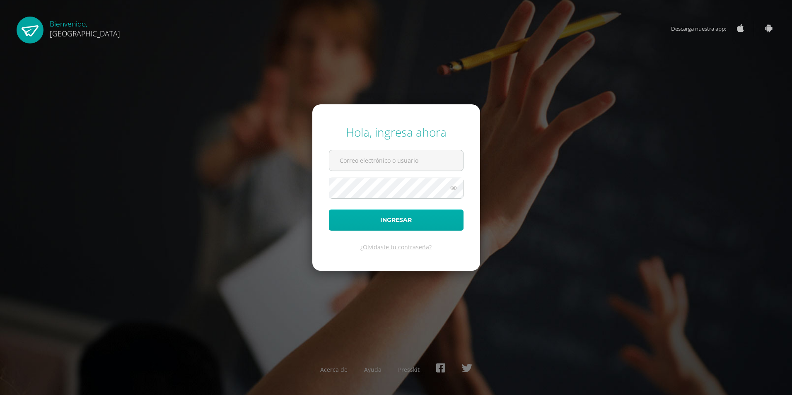
type input "[EMAIL_ADDRESS][DOMAIN_NAME]"
click at [387, 225] on button "Ingresar" at bounding box center [396, 219] width 135 height 21
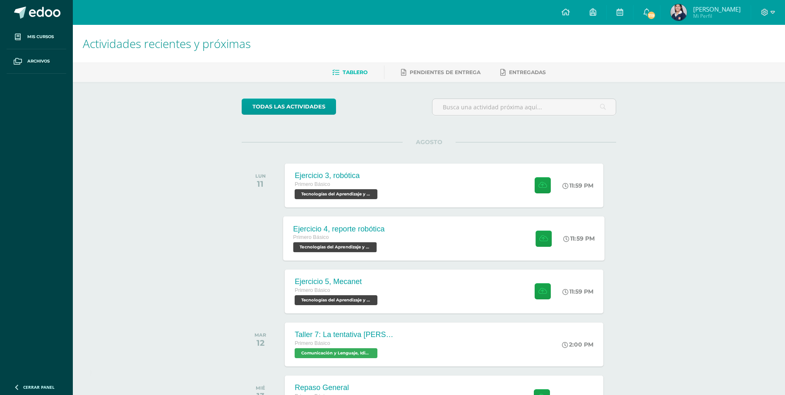
click at [373, 239] on div "Primero Básico" at bounding box center [339, 237] width 91 height 9
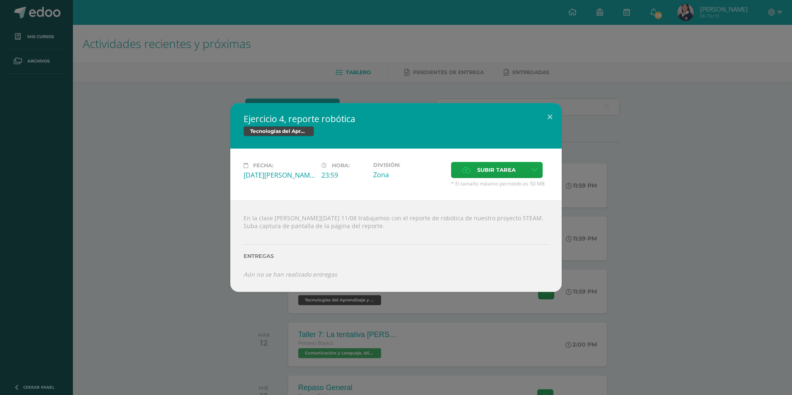
click at [342, 306] on div "Ejercicio 4, reporte robótica Tecnologías del Aprendizaje y la Comunicación Fec…" at bounding box center [396, 197] width 792 height 395
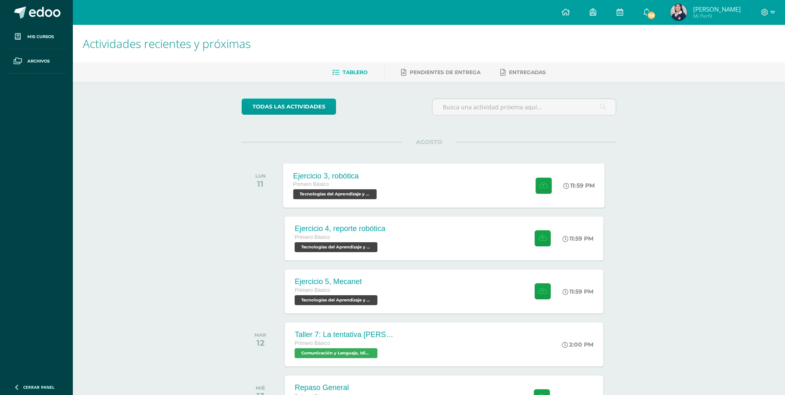
click at [365, 196] on span "Tecnologías del Aprendizaje y la Comunicación 'B'" at bounding box center [336, 194] width 84 height 10
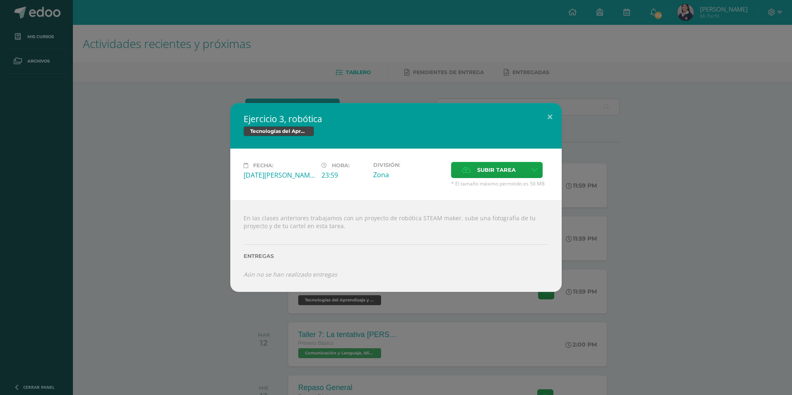
click at [310, 325] on div "Ejercicio 3, robótica Tecnologías del Aprendizaje y la Comunicación Fecha: Lune…" at bounding box center [396, 197] width 792 height 395
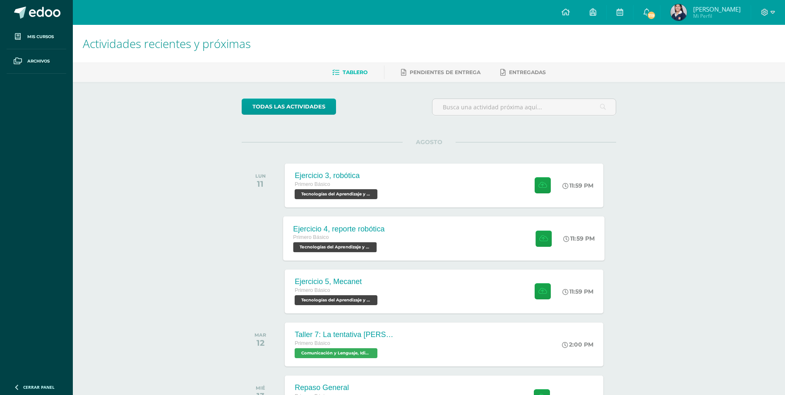
click at [366, 236] on div "Primero Básico" at bounding box center [339, 237] width 91 height 9
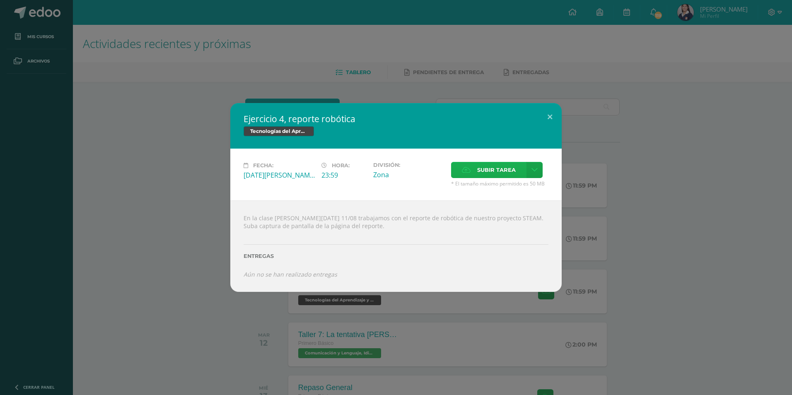
click at [494, 175] on span "Subir tarea" at bounding box center [496, 169] width 39 height 15
click at [0, 0] on input "Subir tarea" at bounding box center [0, 0] width 0 height 0
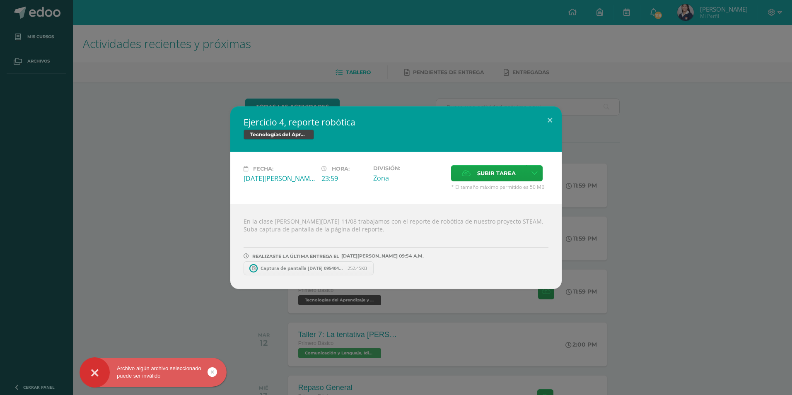
click at [287, 267] on span "Captura de pantalla 2025-08-11 095404.png" at bounding box center [301, 268] width 91 height 6
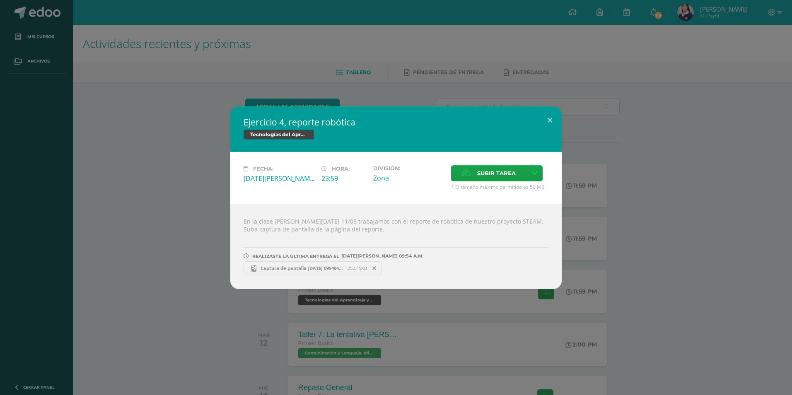
click at [313, 92] on div "Ejercicio 4, reporte robótica Tecnologías del Aprendizaje y la Comunicación Fec…" at bounding box center [396, 197] width 792 height 395
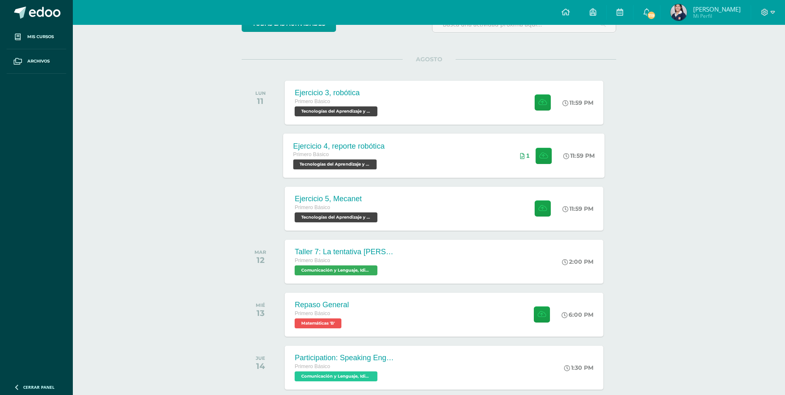
scroll to position [41, 0]
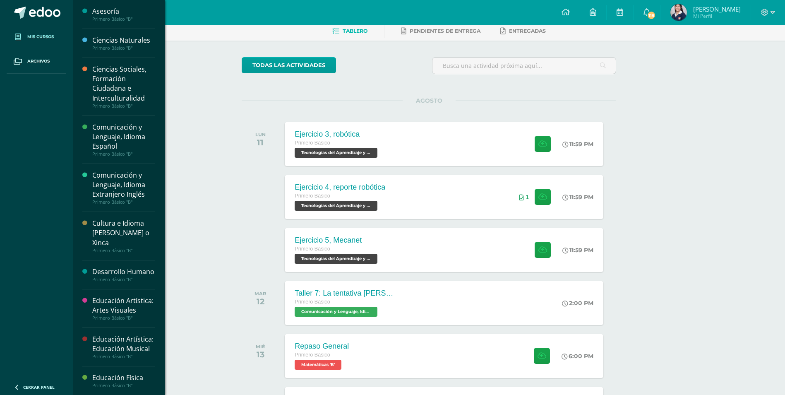
click at [38, 43] on link "Mis cursos" at bounding box center [37, 37] width 60 height 24
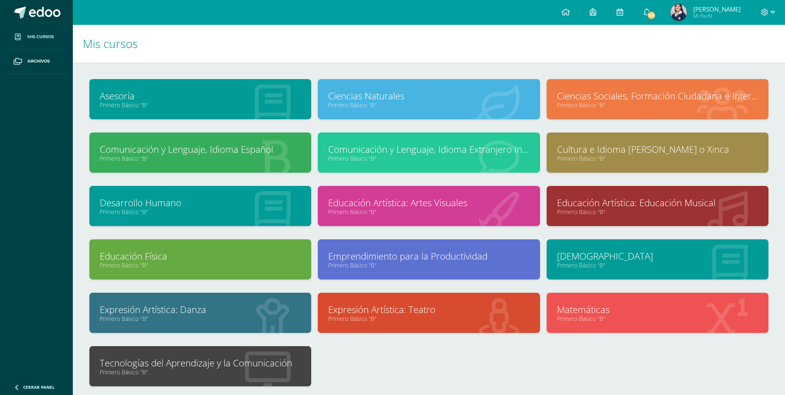
click at [248, 365] on link "Tecnologías del Aprendizaje y la Comunicación" at bounding box center [200, 362] width 201 height 13
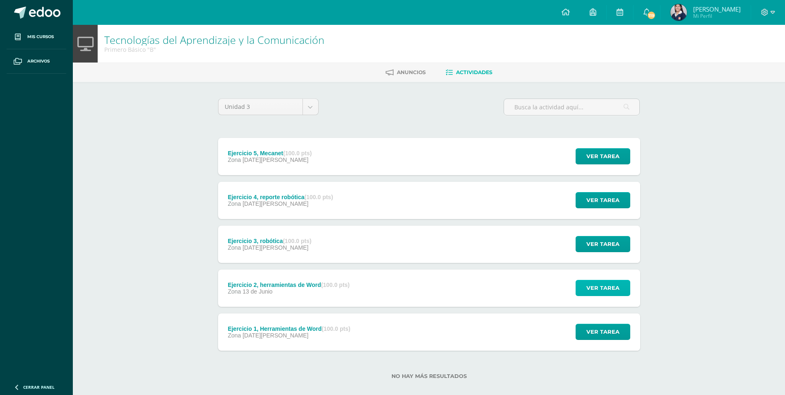
click at [589, 288] on span "Ver tarea" at bounding box center [603, 287] width 33 height 15
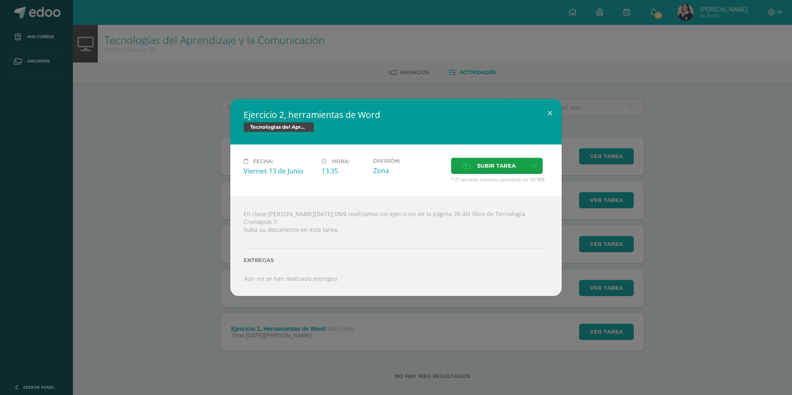
drag, startPoint x: 443, startPoint y: 60, endPoint x: 428, endPoint y: 87, distance: 31.0
click at [443, 62] on div "Ejercicio 2, herramientas de Word Tecnologías del Aprendizaje y la Comunicación…" at bounding box center [396, 197] width 792 height 395
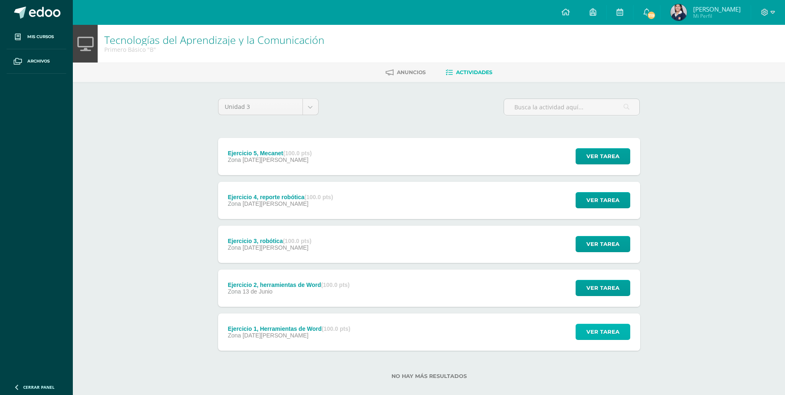
click at [598, 330] on span "Ver tarea" at bounding box center [603, 331] width 33 height 15
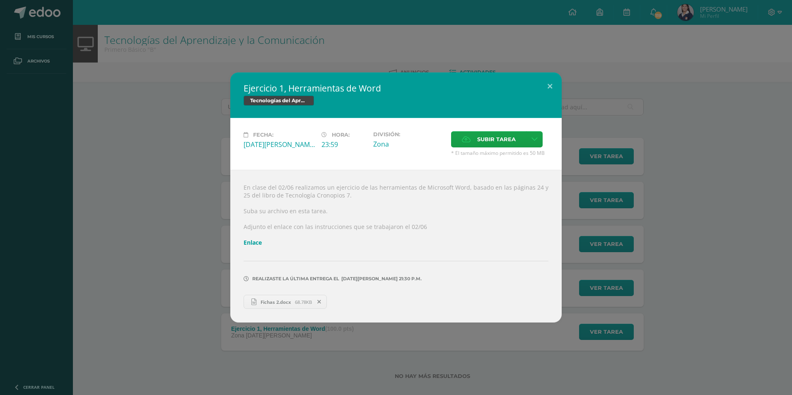
click at [312, 325] on div "Ejercicio 1, Herramientas de Word Tecnologías del Aprendizaje y la Comunicación…" at bounding box center [396, 197] width 792 height 395
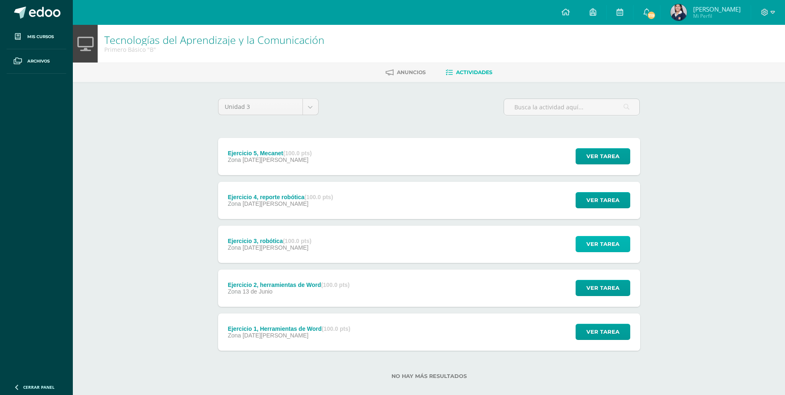
click at [606, 250] on span "Ver tarea" at bounding box center [603, 243] width 33 height 15
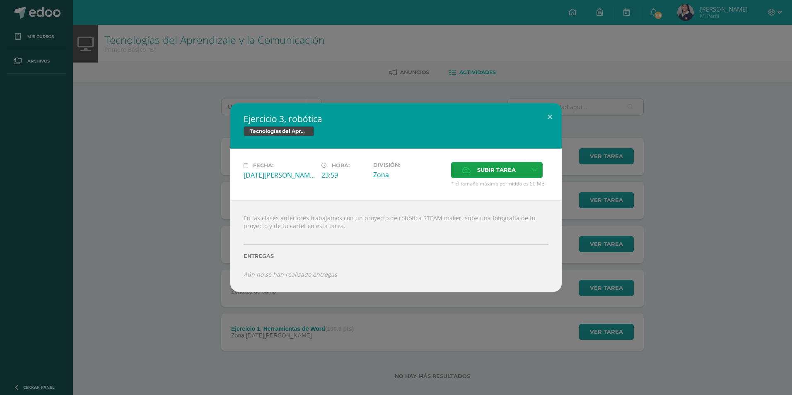
click at [404, 322] on div "Ejercicio 3, robótica Tecnologías del Aprendizaje y la Comunicación Fecha: Lune…" at bounding box center [396, 197] width 792 height 395
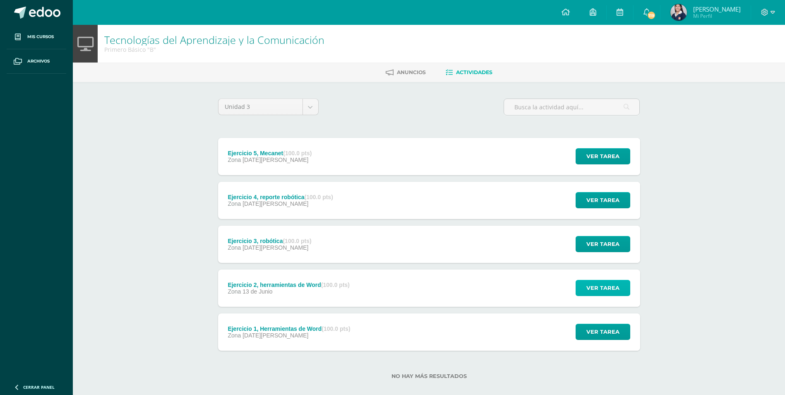
click at [584, 289] on button "Ver tarea" at bounding box center [603, 288] width 55 height 16
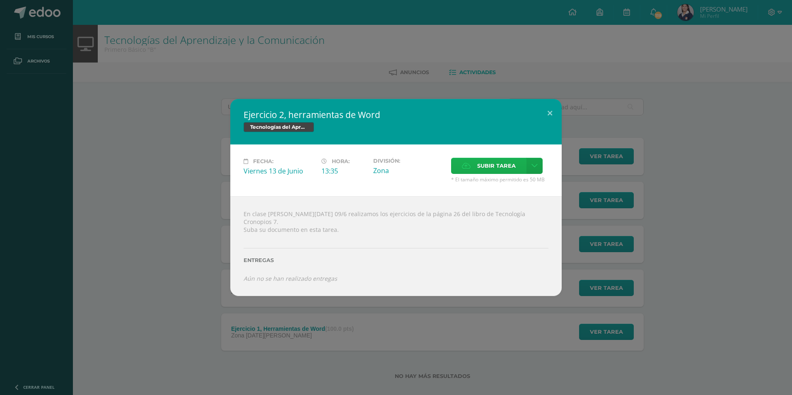
click at [492, 173] on span "Subir tarea" at bounding box center [496, 165] width 39 height 15
click at [0, 0] on input "Subir tarea" at bounding box center [0, 0] width 0 height 0
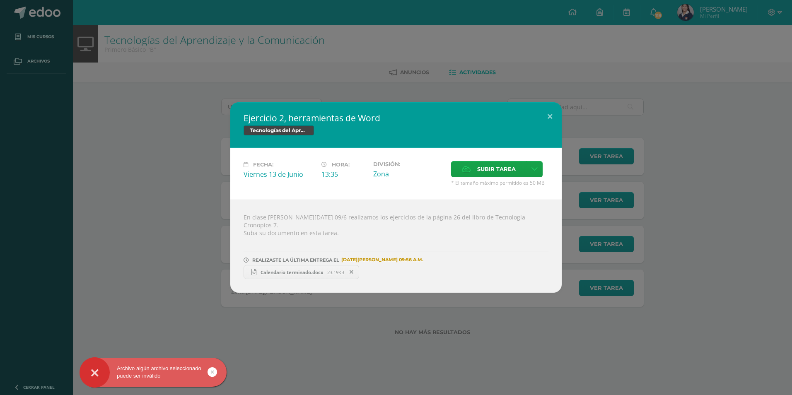
click at [269, 270] on span "Calendario terminado.docx" at bounding box center [291, 272] width 71 height 6
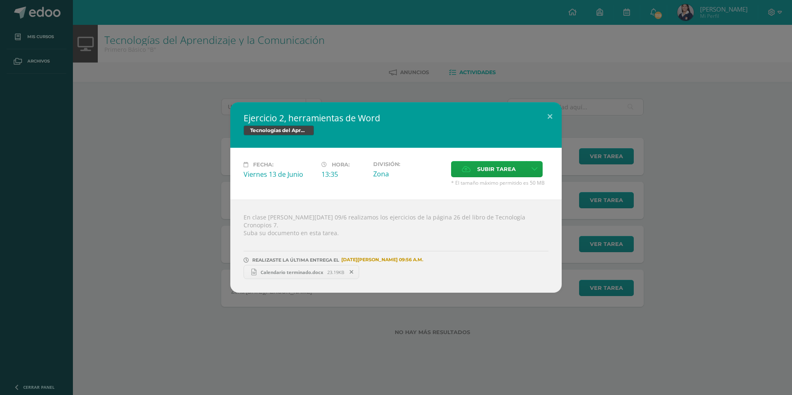
click at [347, 100] on div "Ejercicio 2, herramientas de Word Tecnologías del Aprendizaje y la Comunicación…" at bounding box center [396, 197] width 792 height 395
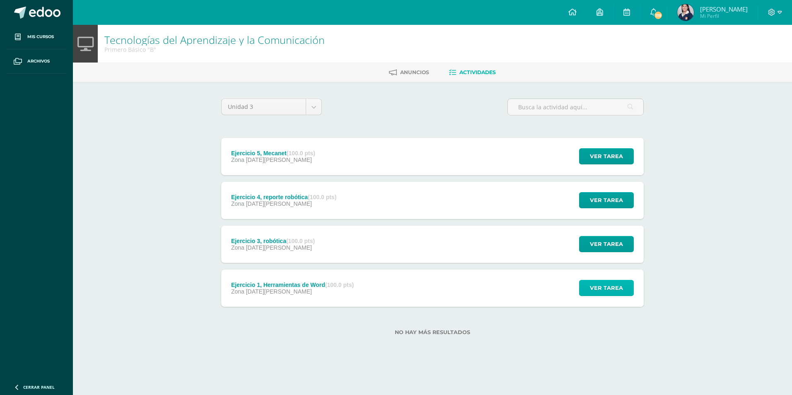
click at [602, 291] on span "Ver tarea" at bounding box center [606, 287] width 33 height 15
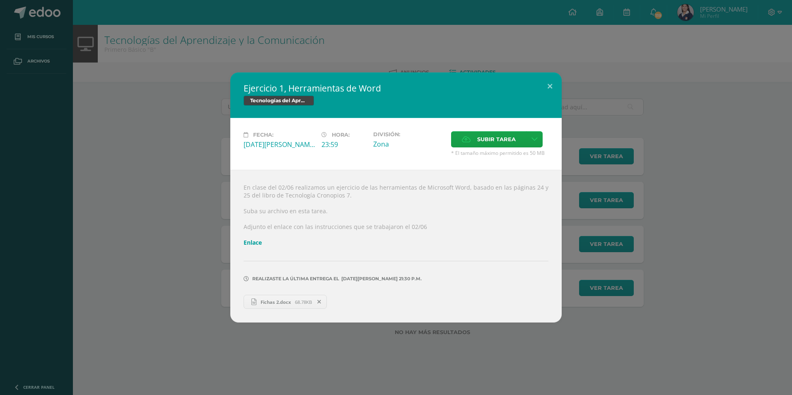
click at [601, 291] on div "Ejercicio 1, Herramientas de Word Tecnologías del Aprendizaje y la Comunicación…" at bounding box center [395, 197] width 785 height 250
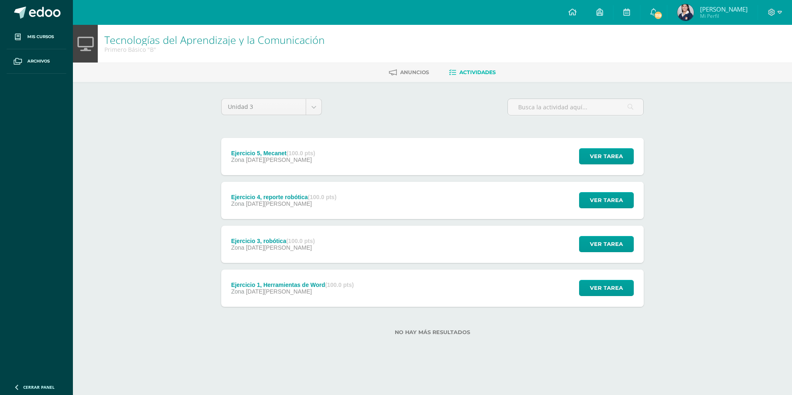
click at [312, 236] on div "Ejercicio 3, robótica (100.0 pts) Zona 11 de Agosto" at bounding box center [272, 244] width 103 height 37
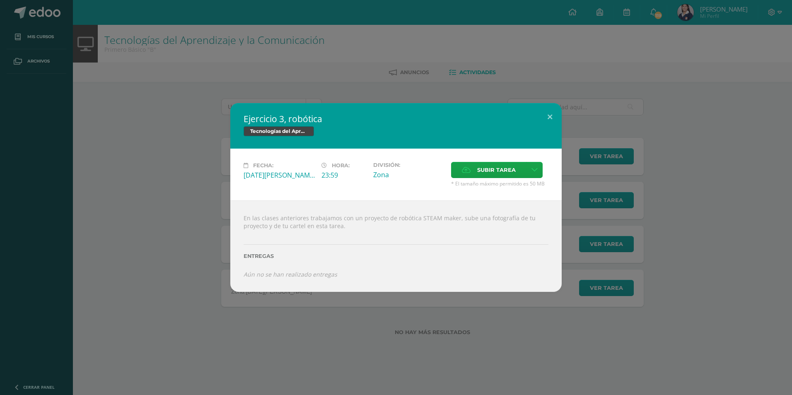
click at [348, 73] on div "Ejercicio 3, robótica Tecnologías del Aprendizaje y la Comunicación Fecha: Lune…" at bounding box center [396, 197] width 792 height 395
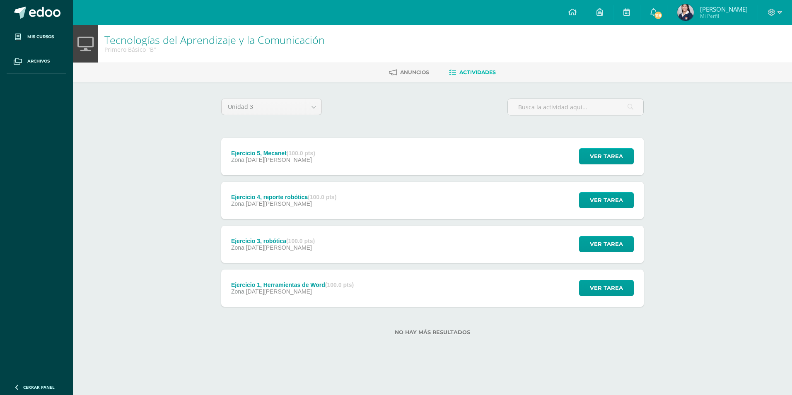
click at [313, 171] on div "Ejercicio 5, Mecanet (100.0 pts) Zona 11 de Agosto" at bounding box center [273, 156] width 104 height 37
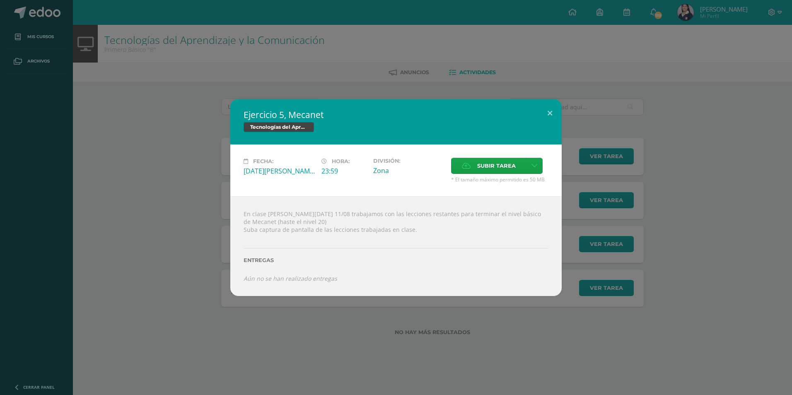
click at [643, 358] on div "Ejercicio 5, Mecanet Tecnologías del Aprendizaje y la Comunicación Fecha: Lunes…" at bounding box center [396, 197] width 792 height 395
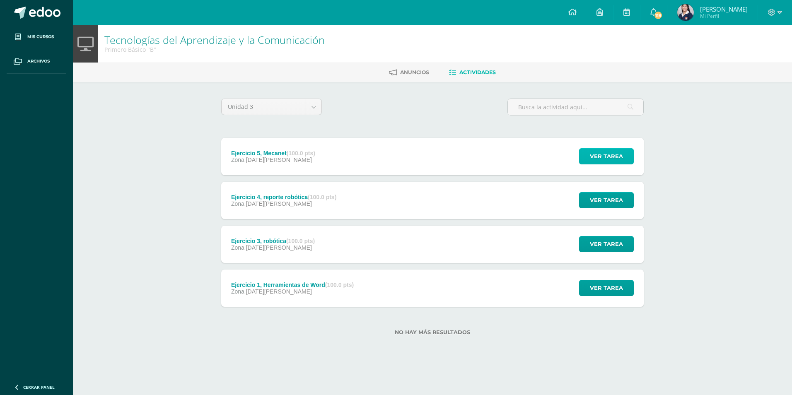
click at [590, 155] on span "Ver tarea" at bounding box center [606, 156] width 33 height 15
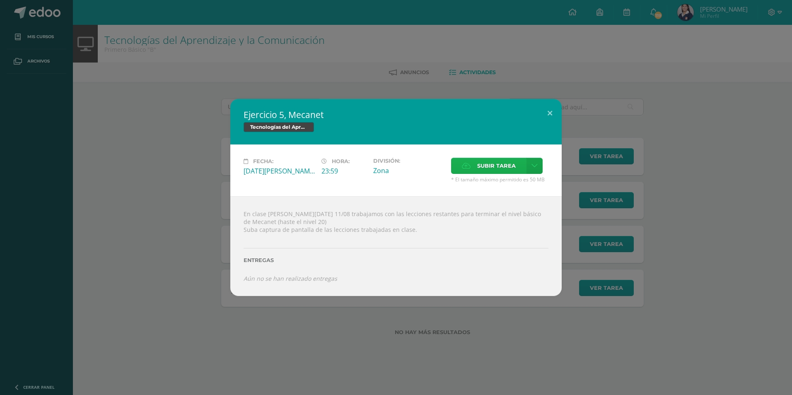
click at [476, 168] on label "Subir tarea" at bounding box center [488, 166] width 75 height 16
click at [0, 0] on input "Subir tarea" at bounding box center [0, 0] width 0 height 0
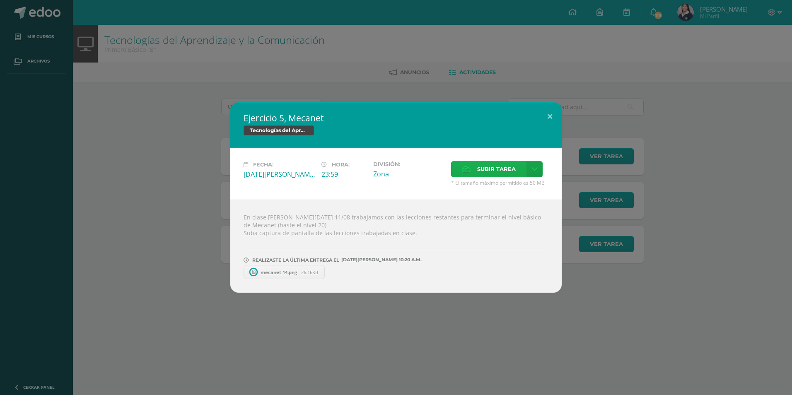
click at [482, 169] on span "Subir tarea" at bounding box center [496, 168] width 39 height 15
click at [0, 0] on input "Subir tarea" at bounding box center [0, 0] width 0 height 0
click at [475, 171] on label "Subir tarea" at bounding box center [488, 169] width 75 height 16
click at [0, 0] on input "Subir tarea" at bounding box center [0, 0] width 0 height 0
click at [458, 274] on span "meanet 16.png" at bounding box center [460, 272] width 42 height 6
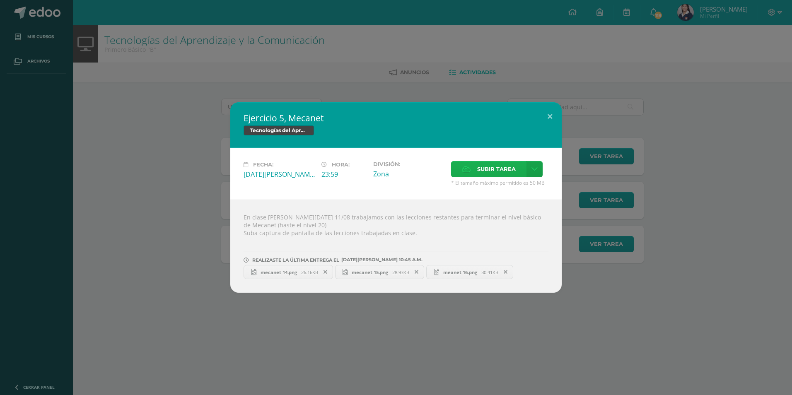
click at [472, 177] on label "Subir tarea" at bounding box center [488, 169] width 75 height 16
click at [0, 0] on input "Subir tarea" at bounding box center [0, 0] width 0 height 0
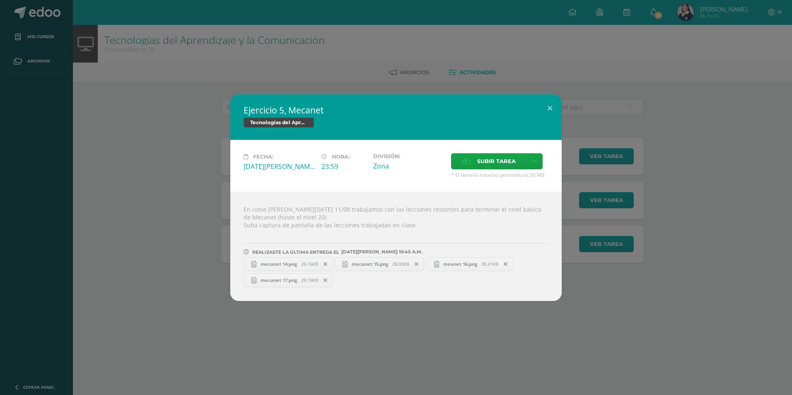
click at [353, 339] on div "Ejercicio 5, Mecanet Tecnologías del Aprendizaje y la Comunicación Fecha: Lunes…" at bounding box center [396, 197] width 792 height 395
